Goal: Check status

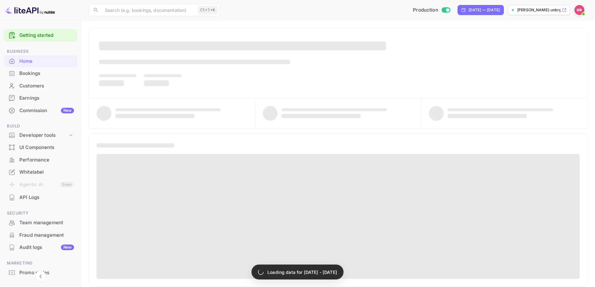
click at [37, 78] on div "Bookings" at bounding box center [40, 73] width 73 height 12
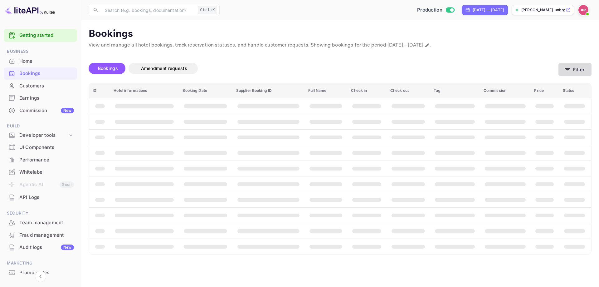
click at [572, 71] on button "Filter" at bounding box center [575, 69] width 33 height 13
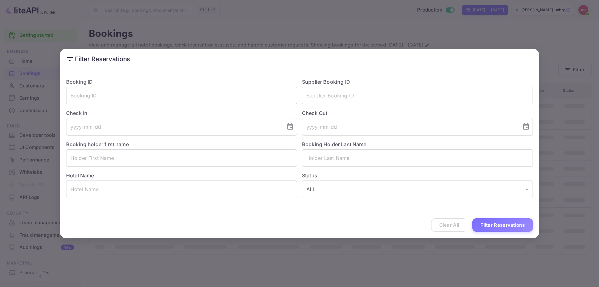
click at [161, 101] on input "text" at bounding box center [181, 95] width 231 height 17
paste input "H8YWbopB4"
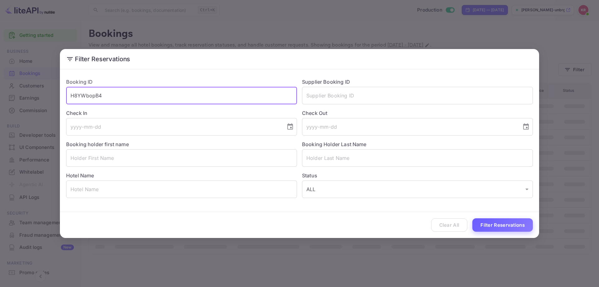
type input "H8YWbopB4"
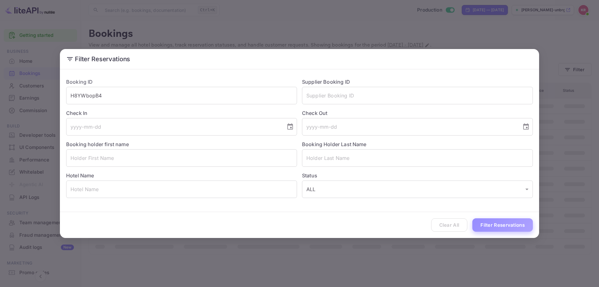
click at [516, 226] on button "Filter Reservations" at bounding box center [503, 224] width 61 height 13
click at [148, 95] on input "H8YWbopB4" at bounding box center [181, 95] width 231 height 17
click at [490, 235] on div "Clear All Filter Reservations" at bounding box center [299, 225] width 479 height 26
click at [490, 231] on button "Filter Reservations" at bounding box center [503, 224] width 61 height 13
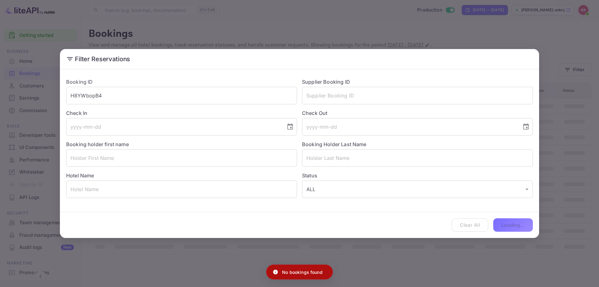
click at [594, 141] on div "Filter Reservations Booking ID H8YWbopB4 ​ Supplier Booking ID ​ Check In ​ Che…" at bounding box center [299, 143] width 599 height 287
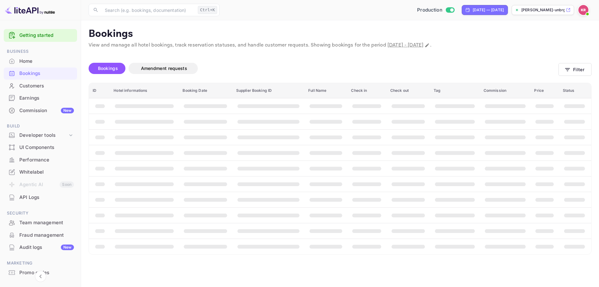
click at [581, 9] on img at bounding box center [584, 10] width 10 height 10
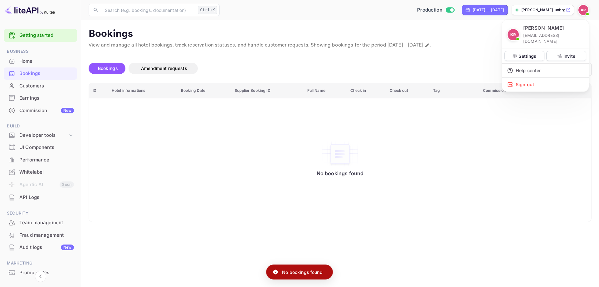
click at [275, 52] on div at bounding box center [299, 143] width 599 height 287
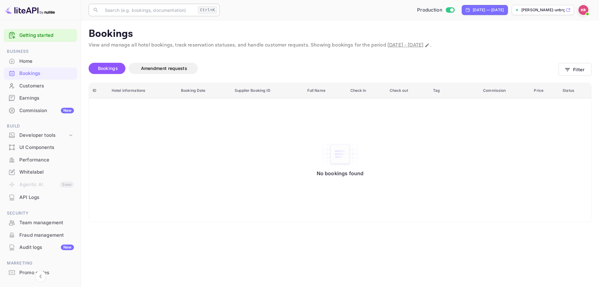
click at [129, 15] on input "text" at bounding box center [148, 10] width 94 height 12
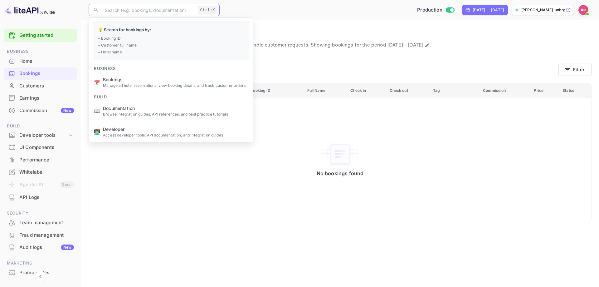
click at [43, 72] on div "Bookings" at bounding box center [46, 73] width 55 height 7
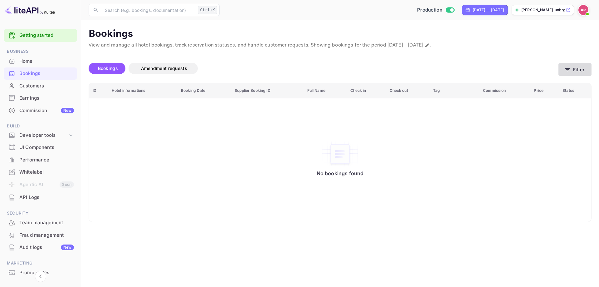
click at [577, 68] on button "Filter" at bounding box center [575, 69] width 33 height 13
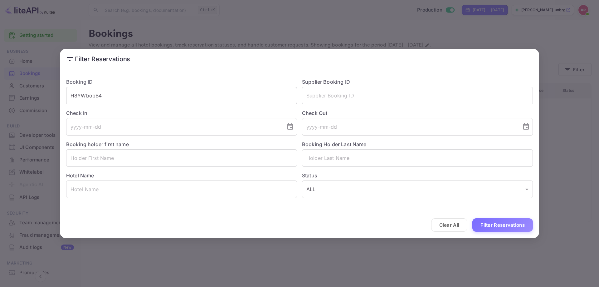
click at [160, 94] on input "H8YWbopB4" at bounding box center [181, 95] width 231 height 17
click at [514, 226] on button "Filter Reservations" at bounding box center [503, 224] width 61 height 13
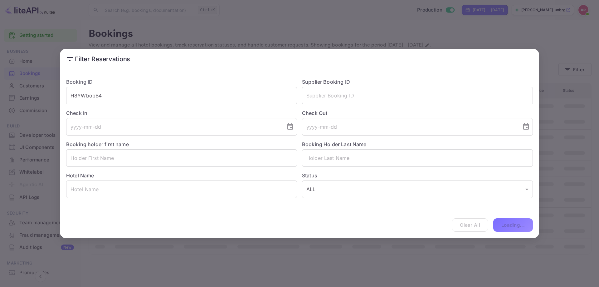
click at [452, 270] on div "Filter Reservations Booking ID H8YWbopB4 ​ Supplier Booking ID ​ Check In ​ Che…" at bounding box center [299, 143] width 599 height 287
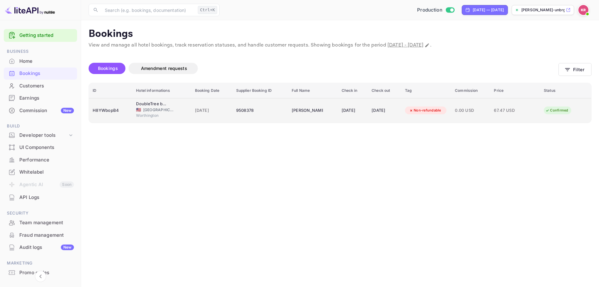
click at [250, 106] on div "9508378" at bounding box center [260, 111] width 48 height 10
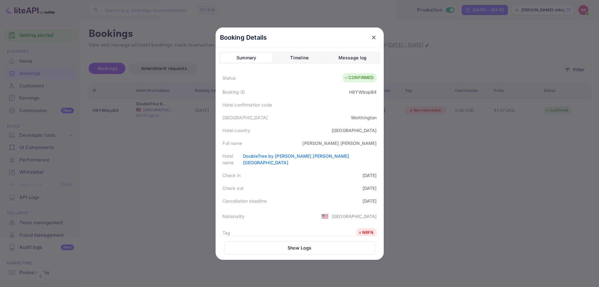
click at [360, 92] on div "H8YWbopB4" at bounding box center [362, 92] width 27 height 7
copy div "H8YWbopB4"
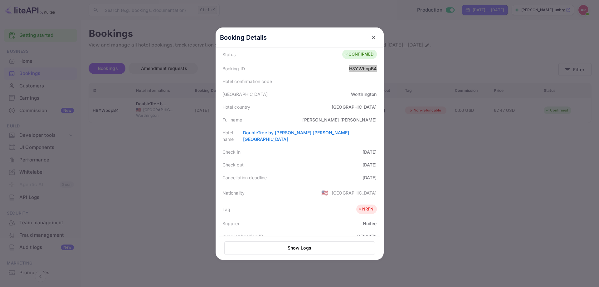
scroll to position [94, 0]
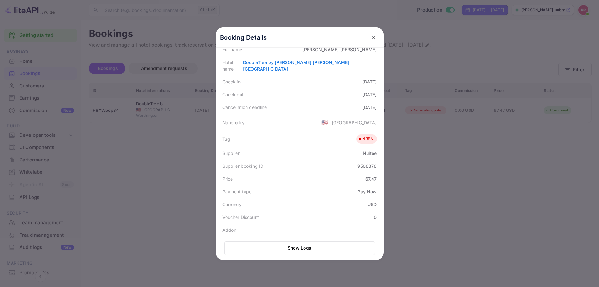
click at [362, 163] on div "9508378" at bounding box center [366, 166] width 19 height 7
copy div "9508378"
